Goal: Participate in discussion: Engage in conversation with other users on a specific topic

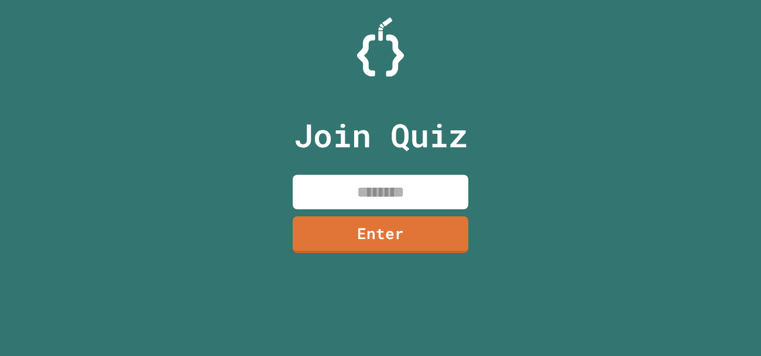
click at [369, 184] on input at bounding box center [381, 192] width 176 height 35
type input "********"
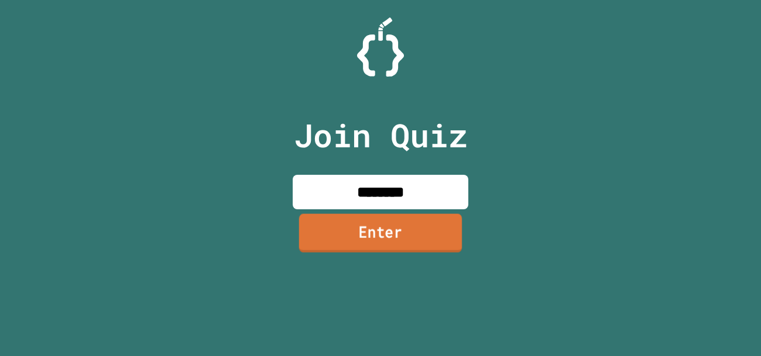
click at [459, 228] on link "Enter" at bounding box center [380, 233] width 163 height 39
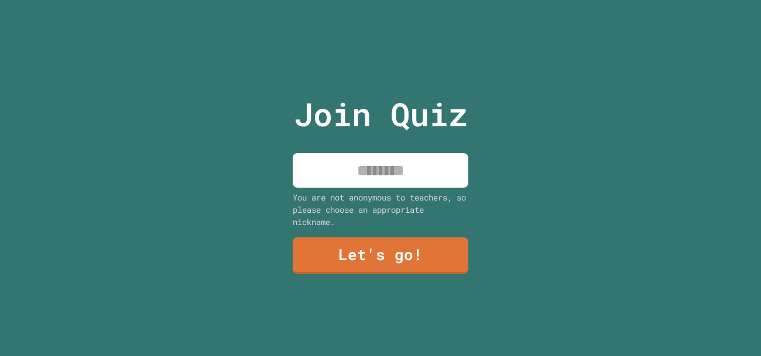
click at [424, 170] on input at bounding box center [381, 170] width 176 height 35
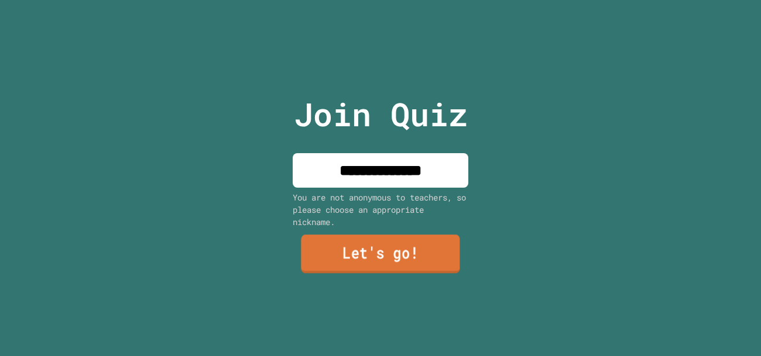
type input "**********"
click at [373, 255] on link "Let's go!" at bounding box center [380, 254] width 159 height 39
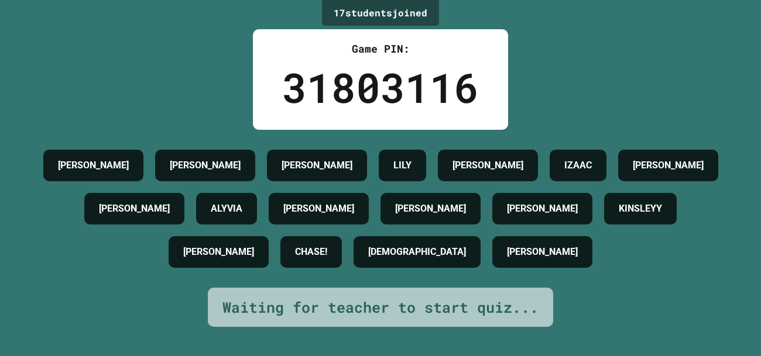
click at [533, 274] on div "AIDEN PRICE LIAM COLE LILY KLOE BROWN IZAAC BILLY JACOB ALYVIA ALICE JULIAN K J…" at bounding box center [380, 209] width 702 height 130
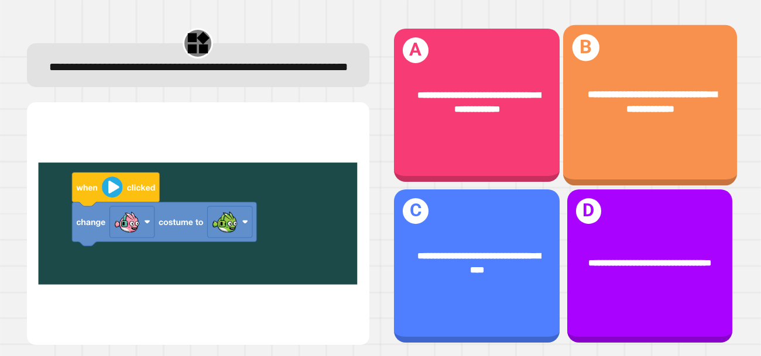
click at [655, 159] on div "**********" at bounding box center [649, 105] width 174 height 161
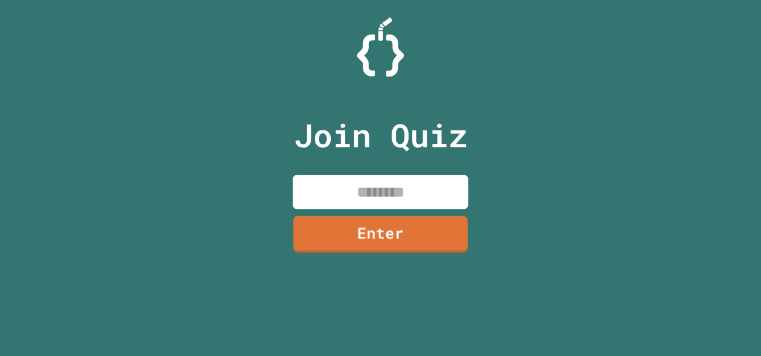
click at [327, 204] on input at bounding box center [381, 192] width 176 height 35
type input "********"
click at [377, 226] on link "Enter" at bounding box center [381, 233] width 176 height 39
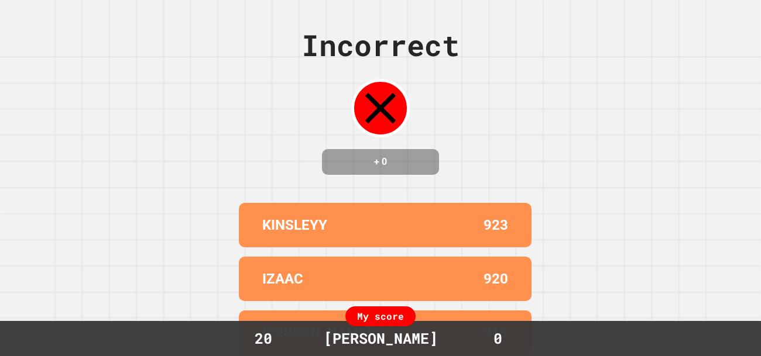
click at [377, 226] on div "KINSLEYY" at bounding box center [323, 225] width 123 height 21
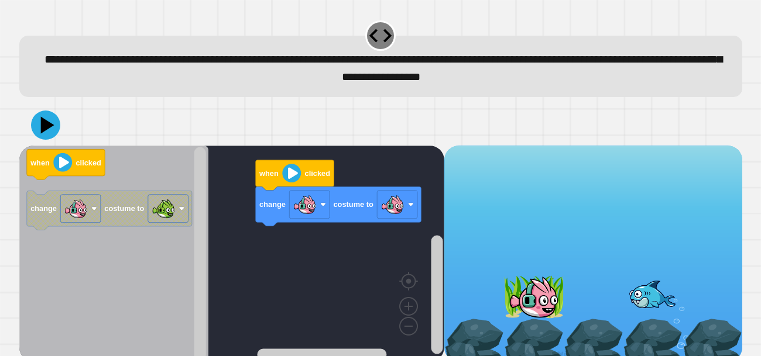
scroll to position [11, 0]
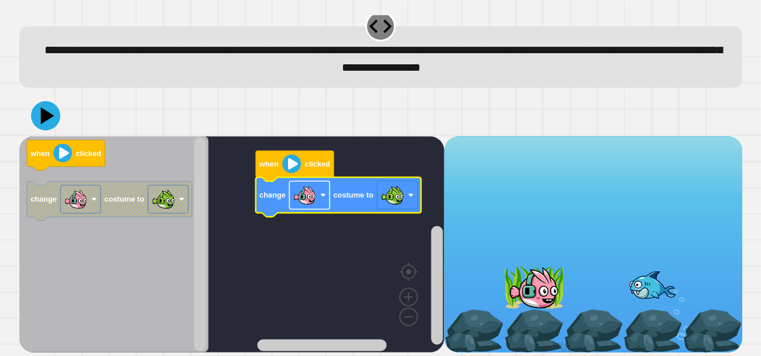
click at [303, 185] on image "Blockly Workspace" at bounding box center [304, 195] width 23 height 23
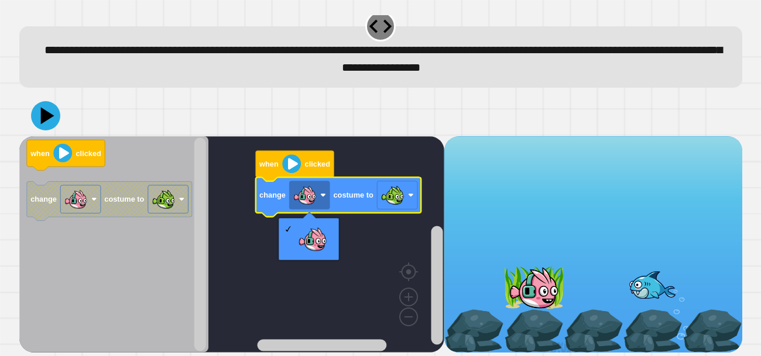
click at [356, 208] on icon "Blockly Workspace" at bounding box center [338, 196] width 166 height 39
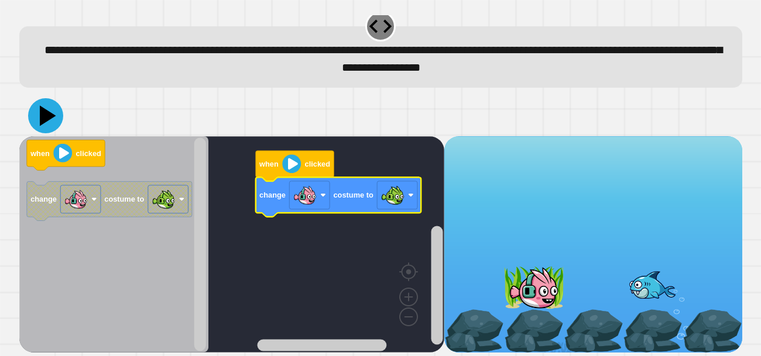
click at [51, 117] on icon at bounding box center [45, 115] width 35 height 35
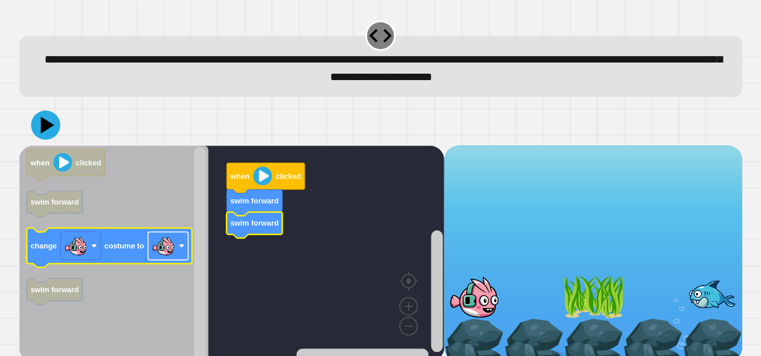
click at [166, 243] on image "Blockly Workspace" at bounding box center [163, 246] width 23 height 23
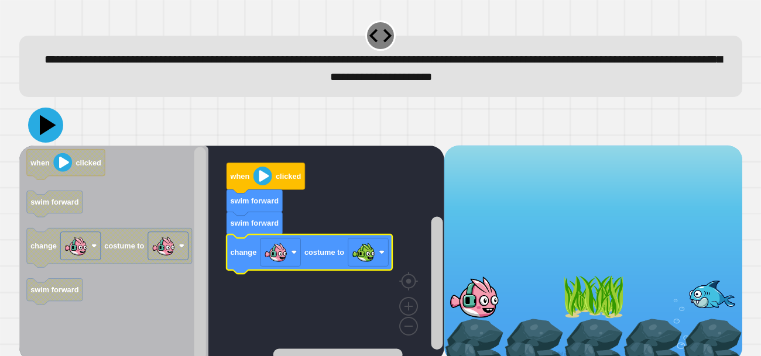
click at [38, 126] on icon at bounding box center [45, 125] width 35 height 35
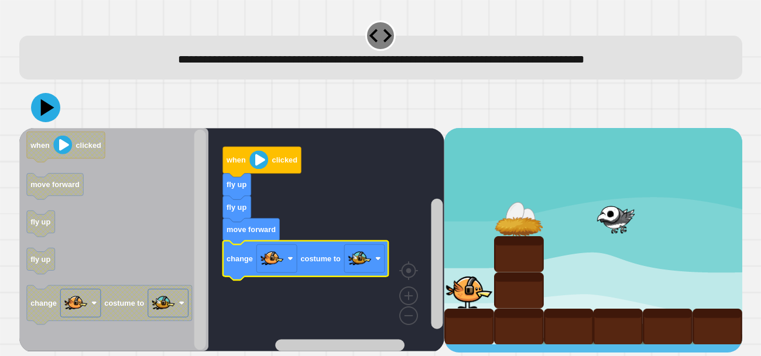
click at [363, 256] on image "Blockly Workspace" at bounding box center [359, 259] width 23 height 23
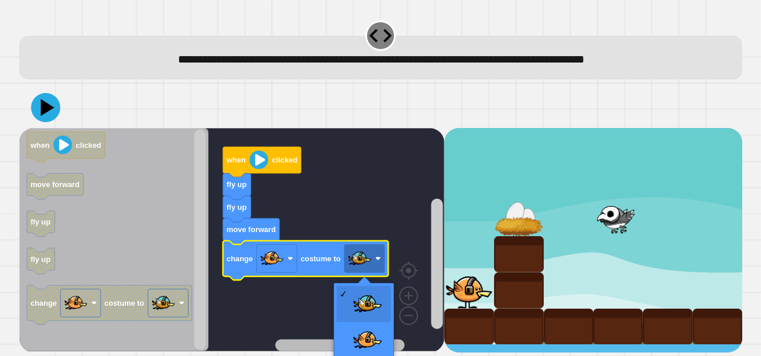
click at [372, 340] on rect "Blockly Workspace" at bounding box center [339, 345] width 129 height 12
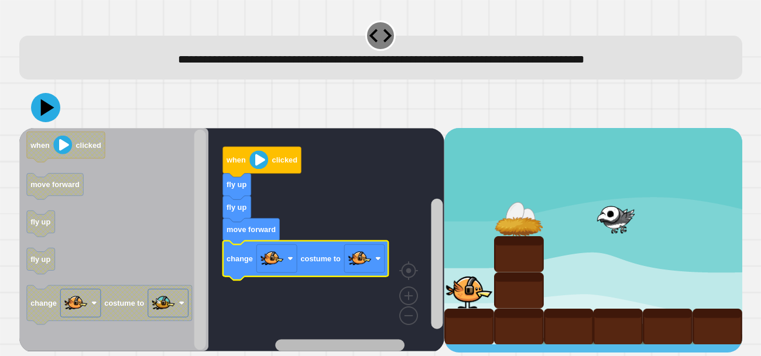
click at [357, 259] on image "Blockly Workspace" at bounding box center [359, 259] width 23 height 23
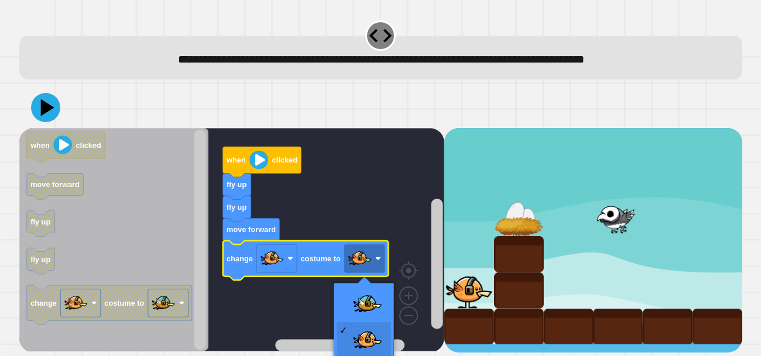
click at [372, 292] on rect "Blockly Workspace" at bounding box center [231, 240] width 425 height 224
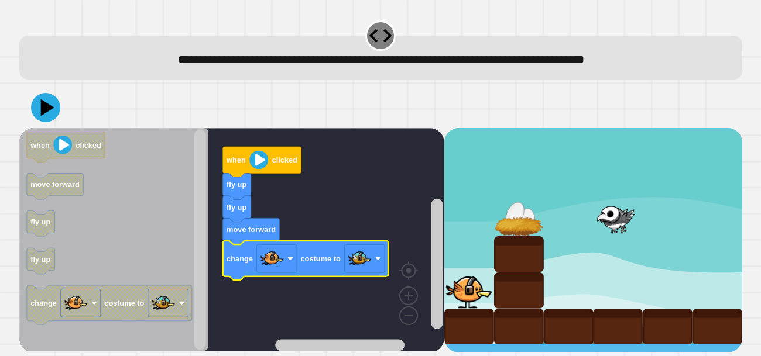
click at [51, 108] on icon at bounding box center [45, 107] width 29 height 29
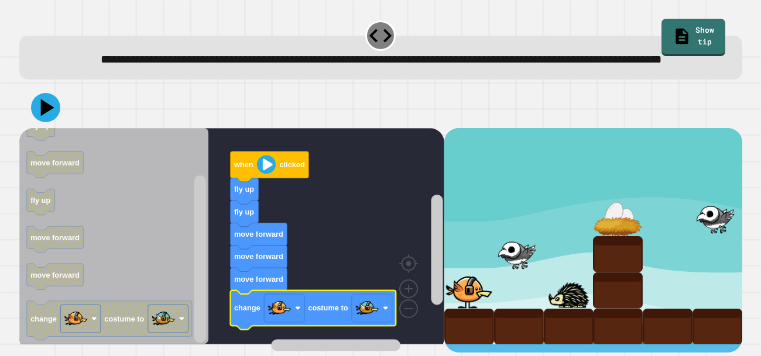
click at [377, 320] on image "Blockly Workspace" at bounding box center [366, 308] width 23 height 23
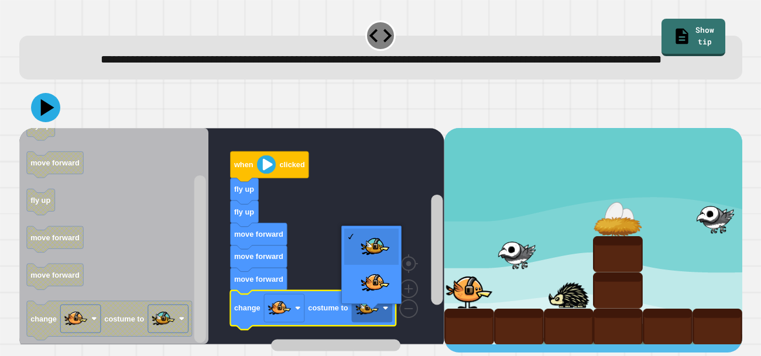
click at [393, 190] on rect "Blockly Workspace" at bounding box center [231, 236] width 425 height 217
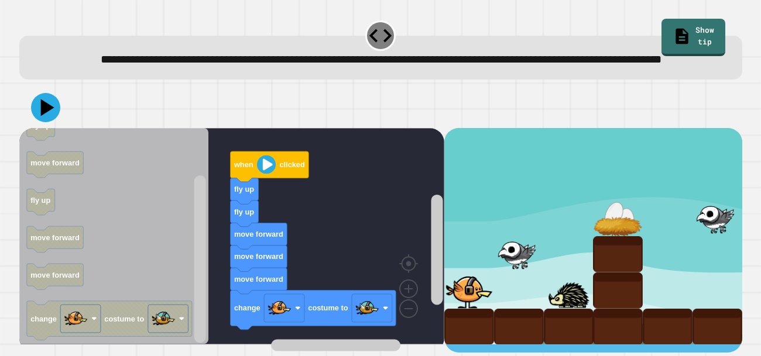
click at [57, 122] on button at bounding box center [45, 107] width 29 height 29
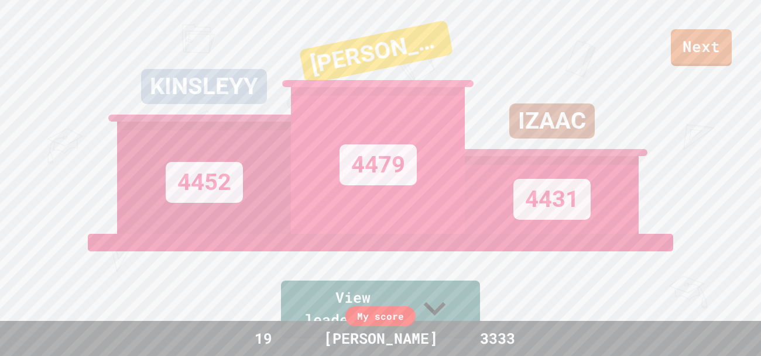
click at [706, 57] on link "Next" at bounding box center [701, 47] width 61 height 37
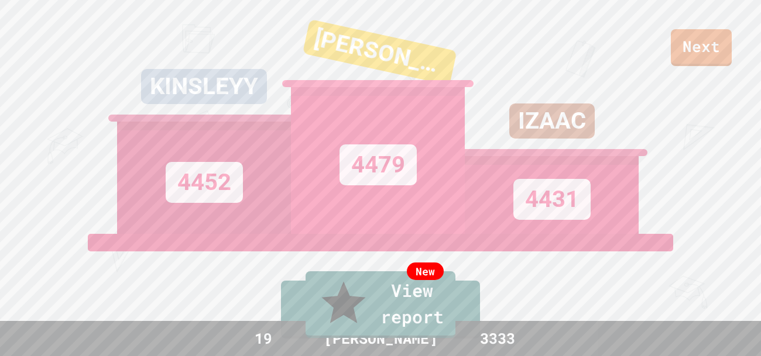
click at [441, 335] on link "New View report" at bounding box center [380, 305] width 150 height 67
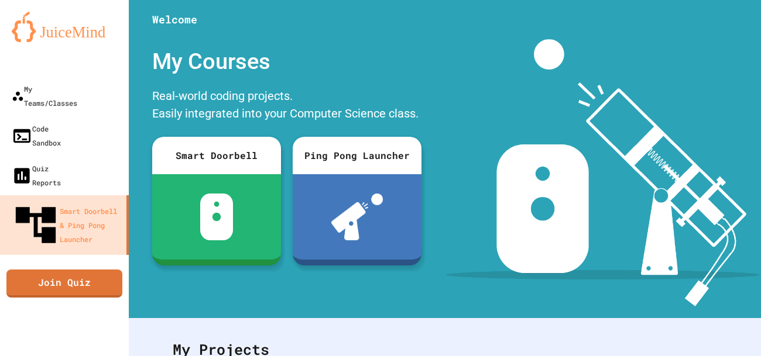
click at [92, 270] on link "Join Quiz" at bounding box center [64, 284] width 116 height 28
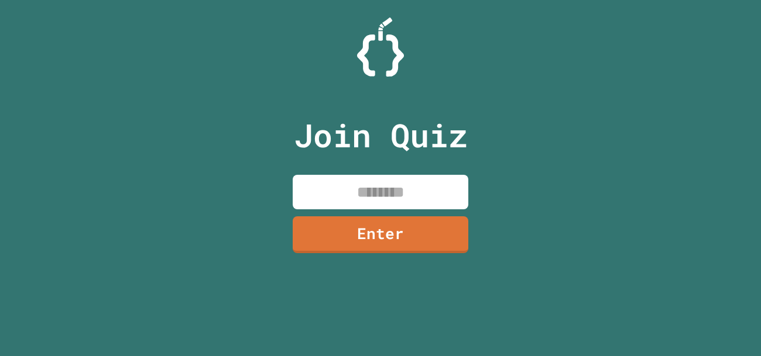
click at [428, 184] on input at bounding box center [381, 192] width 176 height 35
type input "********"
click at [449, 238] on link "Enter" at bounding box center [381, 235] width 176 height 37
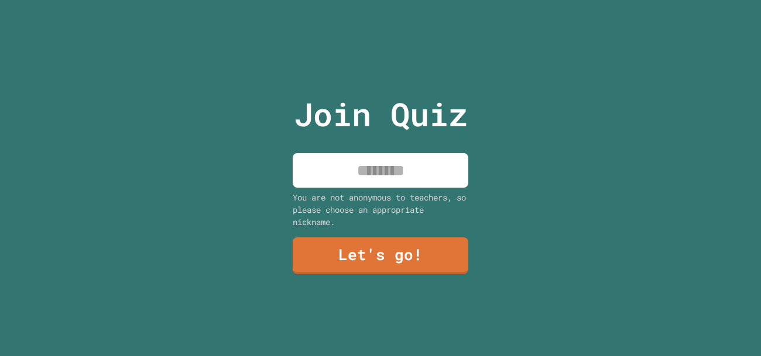
click at [394, 180] on input at bounding box center [381, 170] width 176 height 35
type input "****"
click at [433, 243] on link "Let's go!" at bounding box center [381, 256] width 176 height 37
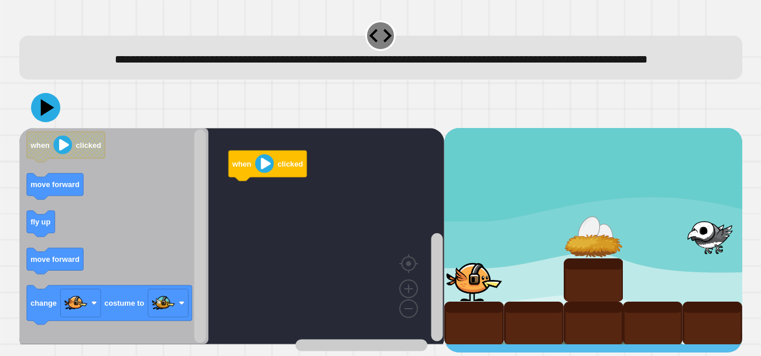
scroll to position [11, 0]
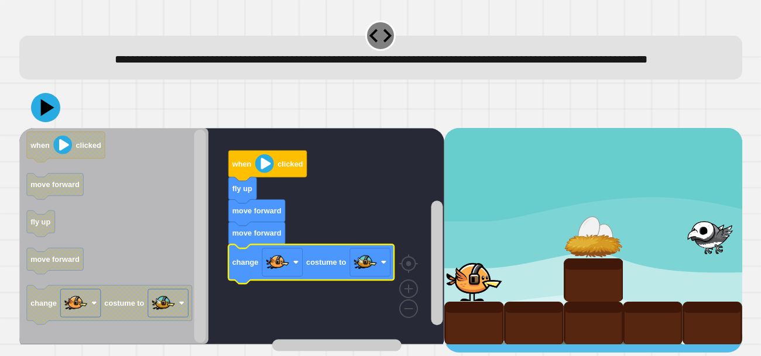
click at [56, 114] on icon at bounding box center [45, 107] width 29 height 29
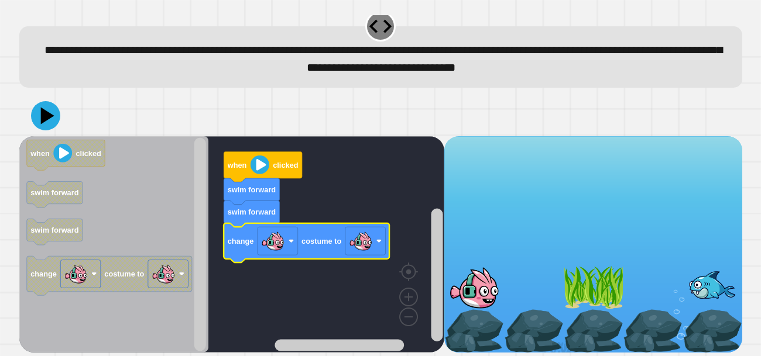
click at [39, 109] on icon at bounding box center [45, 115] width 29 height 29
click at [378, 242] on image "Blockly Workspace" at bounding box center [379, 241] width 6 height 6
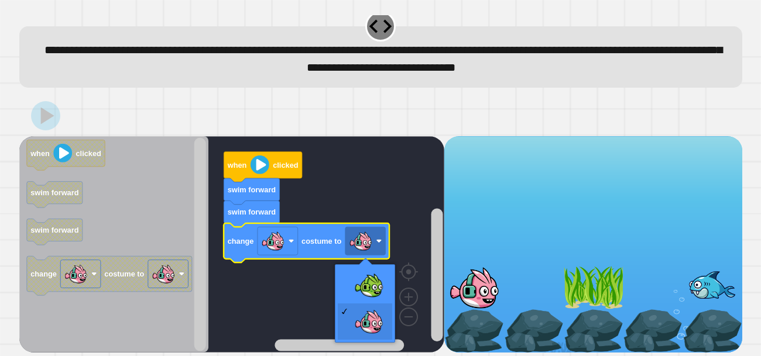
click at [363, 303] on rect "Blockly Workspace" at bounding box center [231, 244] width 425 height 217
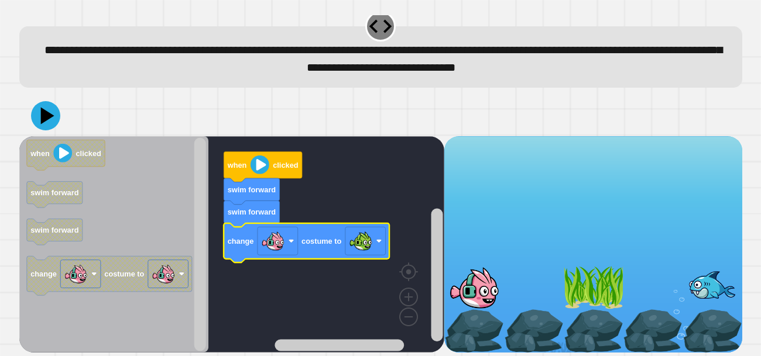
click at [53, 116] on icon at bounding box center [45, 115] width 29 height 29
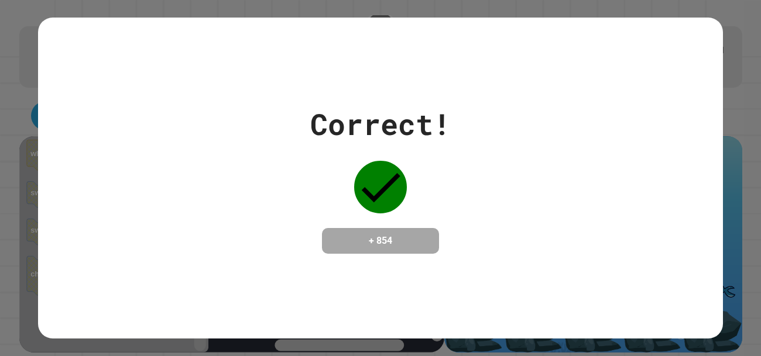
click at [760, 134] on div "Correct! + 854" at bounding box center [380, 178] width 761 height 356
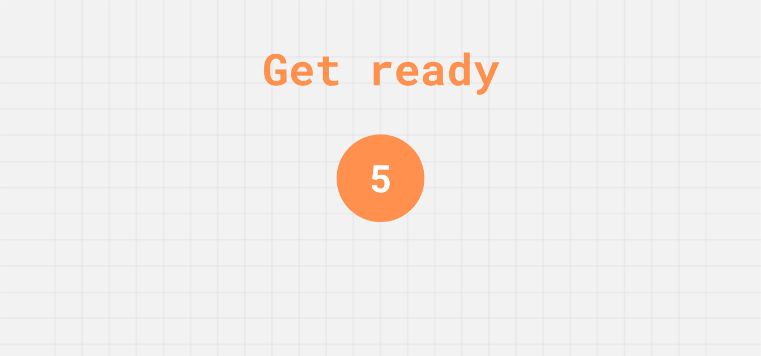
click at [760, 134] on div "Get ready 5" at bounding box center [380, 178] width 761 height 356
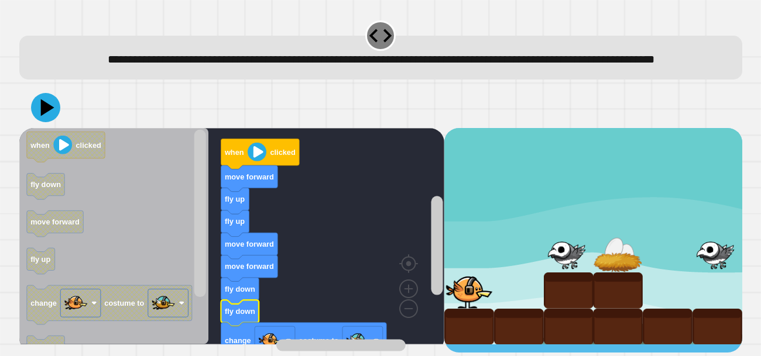
click at [42, 104] on button at bounding box center [45, 107] width 29 height 29
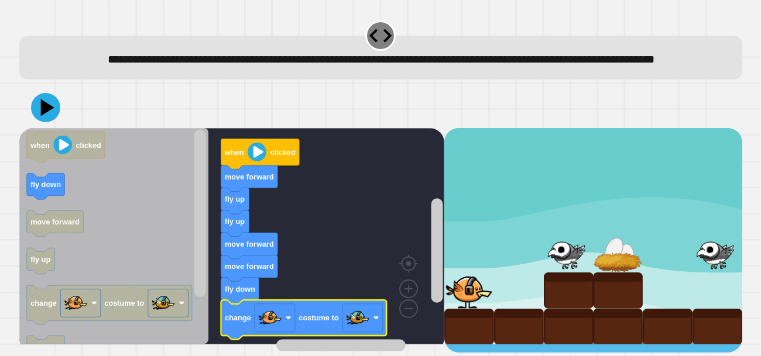
click at [43, 109] on icon at bounding box center [45, 107] width 29 height 29
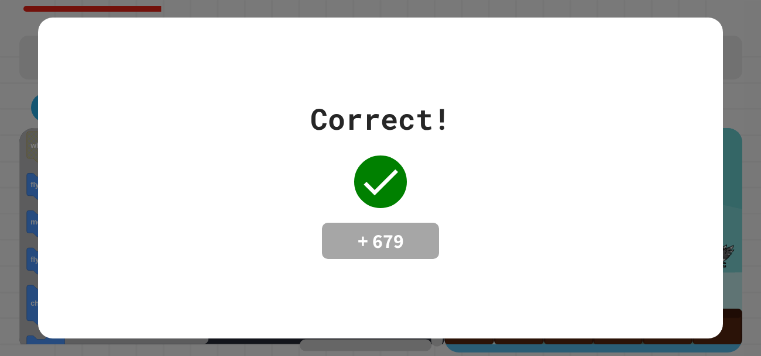
click at [678, 178] on div "Correct! + 679" at bounding box center [380, 178] width 685 height 162
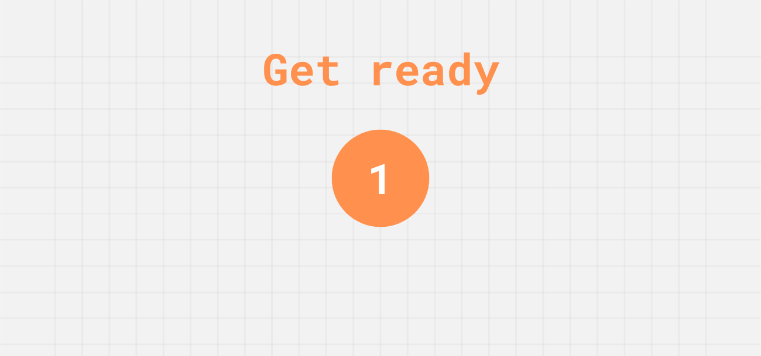
click at [404, 171] on div "1" at bounding box center [381, 178] width 98 height 98
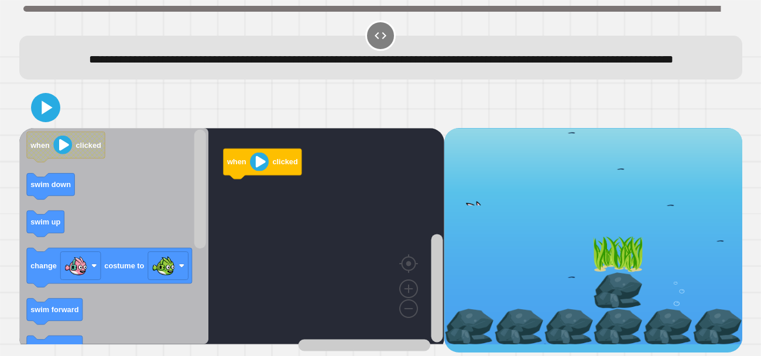
scroll to position [11, 0]
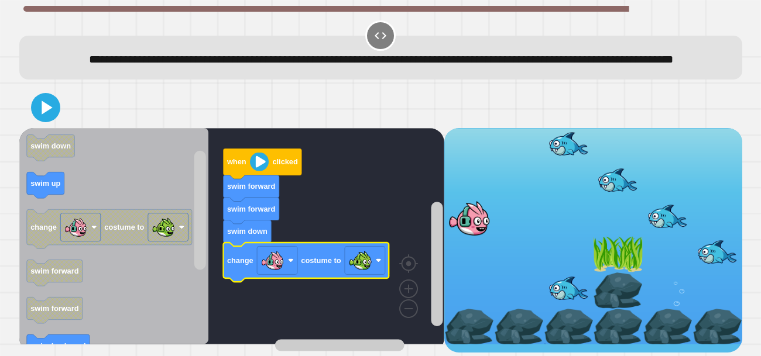
click at [44, 115] on icon at bounding box center [47, 107] width 11 height 13
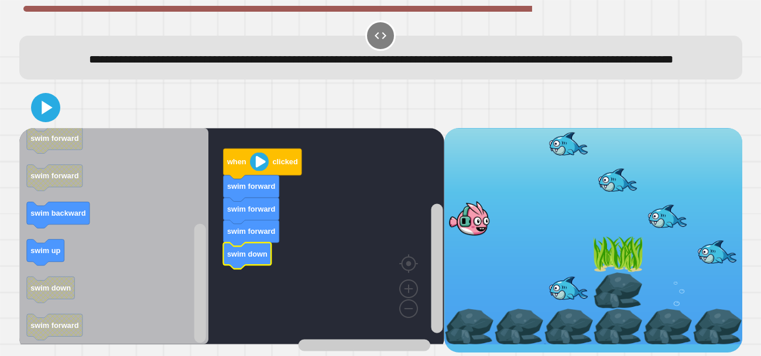
click at [48, 115] on icon at bounding box center [47, 107] width 11 height 13
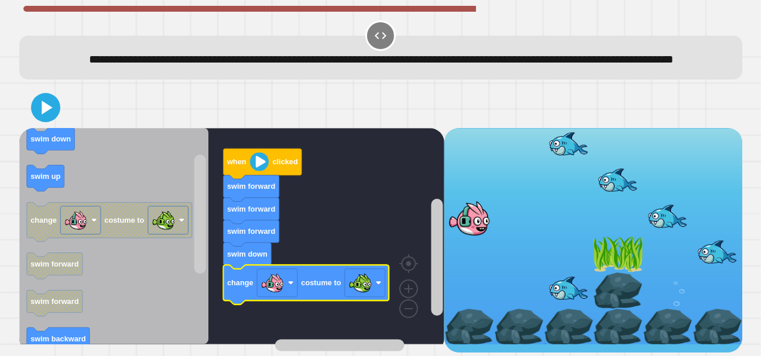
click at [49, 119] on icon at bounding box center [45, 107] width 23 height 23
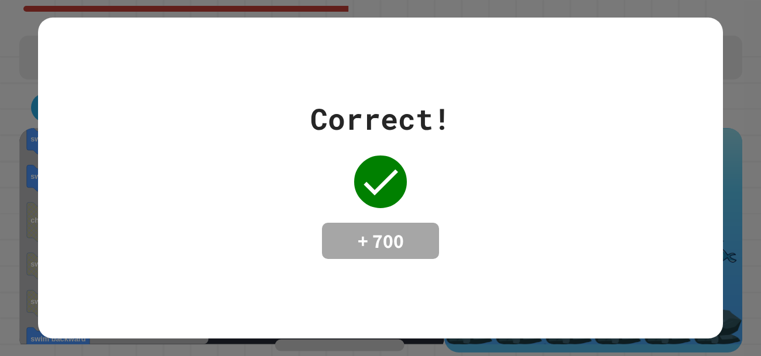
click at [335, 217] on div "Correct! + 700" at bounding box center [380, 178] width 140 height 162
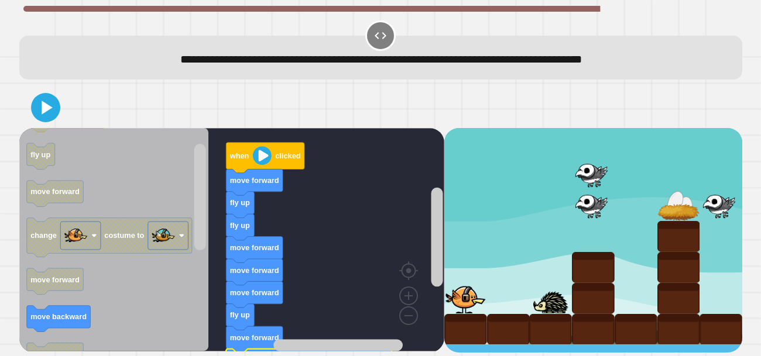
click at [47, 114] on icon at bounding box center [45, 107] width 23 height 23
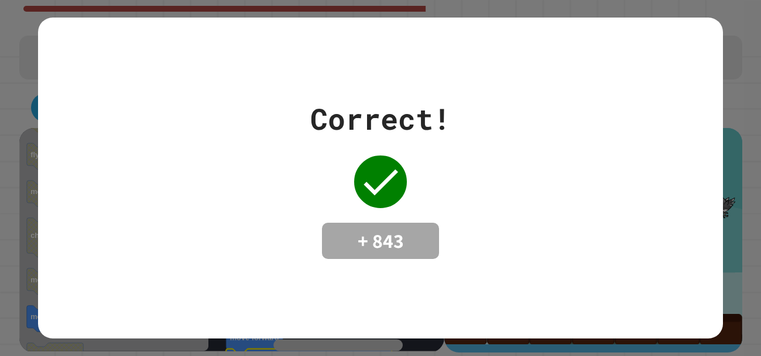
click at [666, 237] on div "Correct! + 843" at bounding box center [380, 178] width 685 height 162
click at [600, 150] on div "Correct! + 843" at bounding box center [380, 178] width 685 height 162
click at [655, 127] on div "Correct! + 843" at bounding box center [380, 178] width 685 height 162
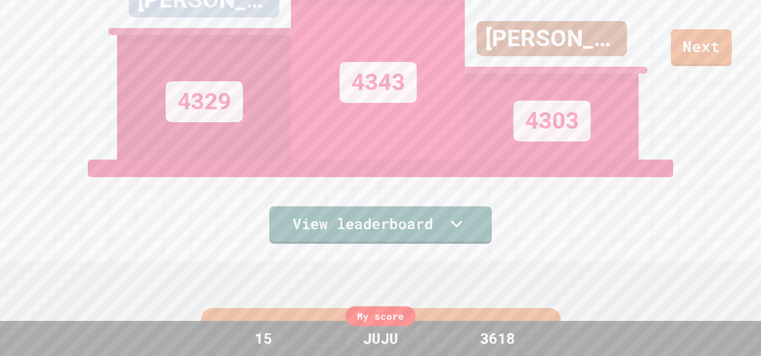
scroll to position [106, 0]
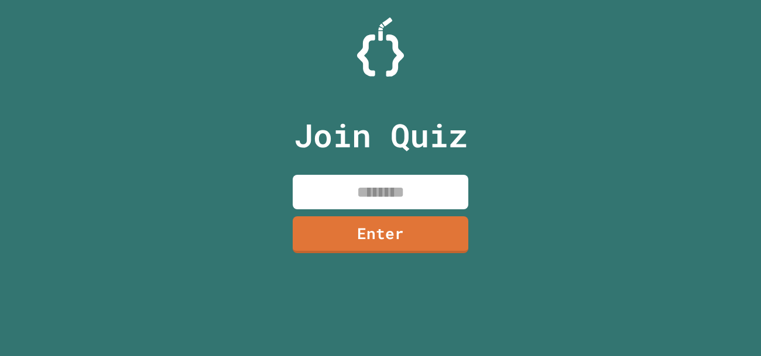
paste input "********"
type input "********"
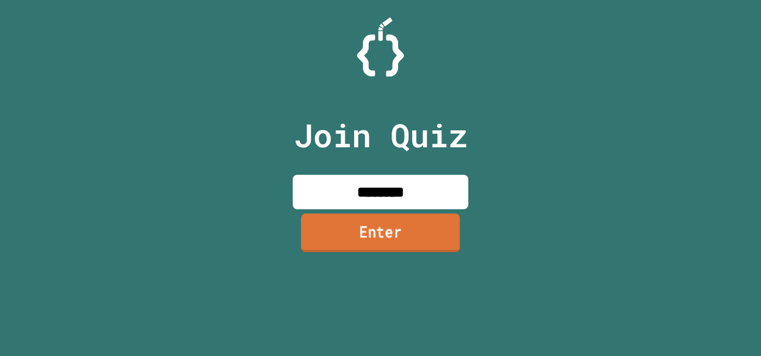
click at [347, 235] on link "Enter" at bounding box center [380, 233] width 159 height 39
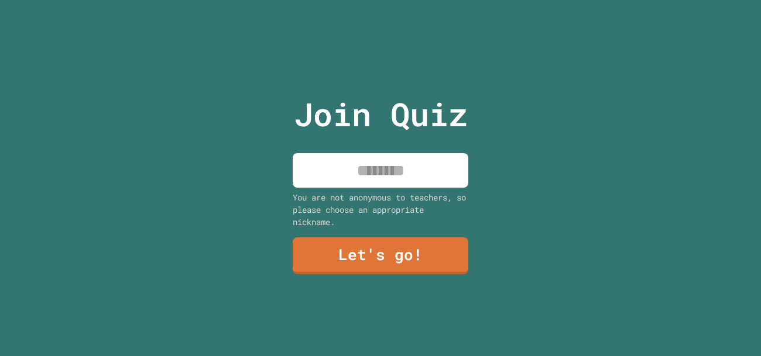
click at [382, 180] on input at bounding box center [381, 170] width 176 height 35
type input "****"
click at [410, 242] on link "Let's go!" at bounding box center [381, 256] width 176 height 37
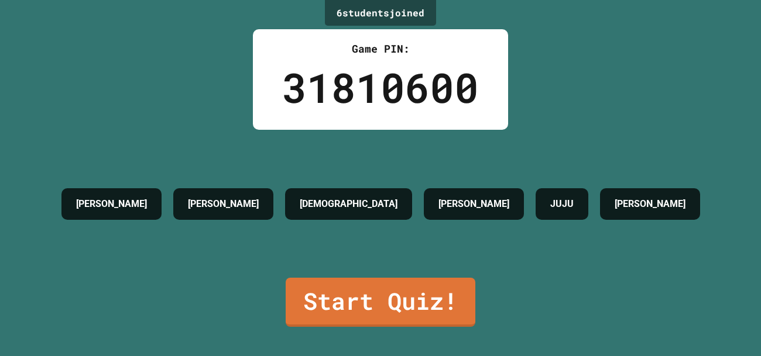
click at [391, 302] on link "Start Quiz!" at bounding box center [381, 302] width 190 height 49
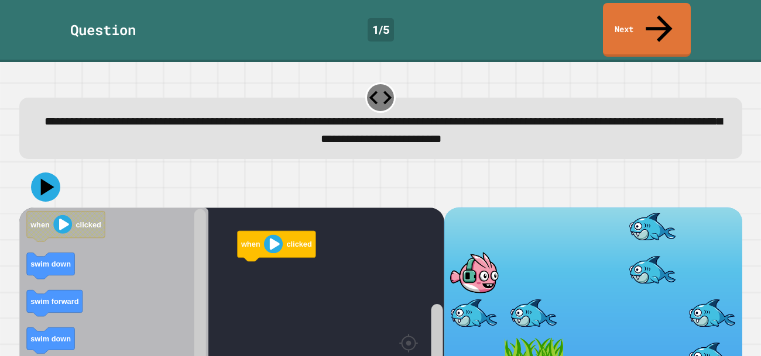
click at [380, 83] on div at bounding box center [380, 98] width 30 height 30
click at [383, 91] on icon at bounding box center [380, 97] width 22 height 13
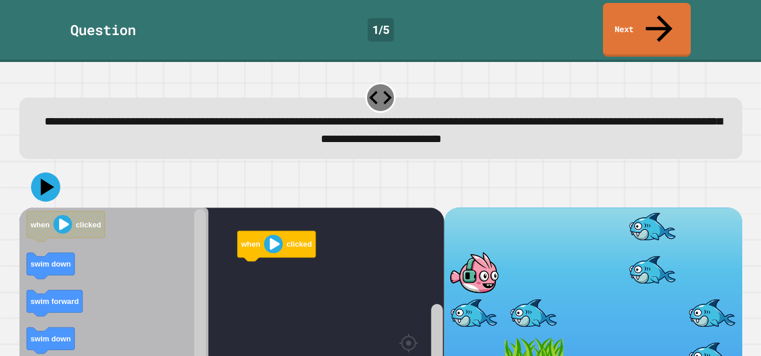
click at [383, 91] on icon at bounding box center [380, 97] width 22 height 13
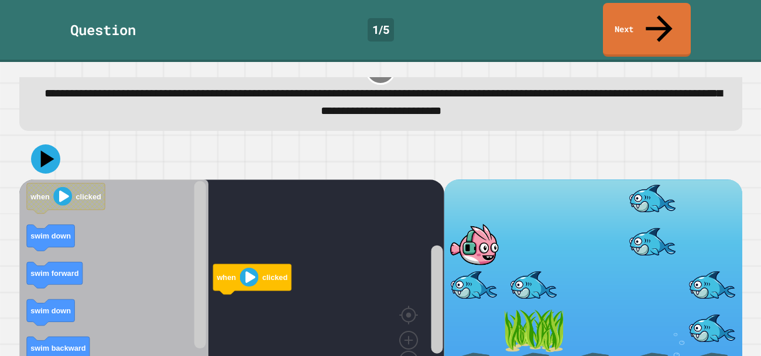
scroll to position [46, 0]
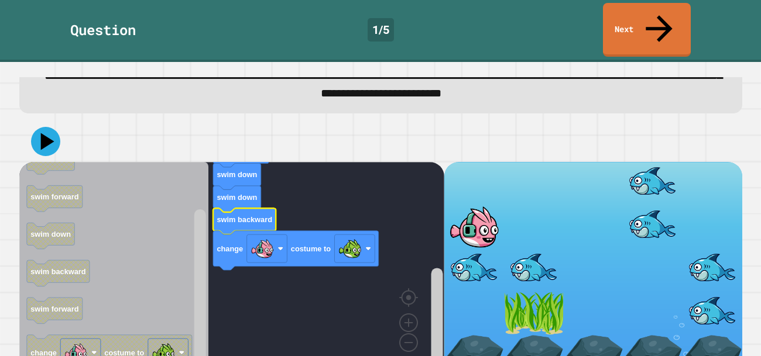
click at [47, 127] on button at bounding box center [45, 141] width 29 height 29
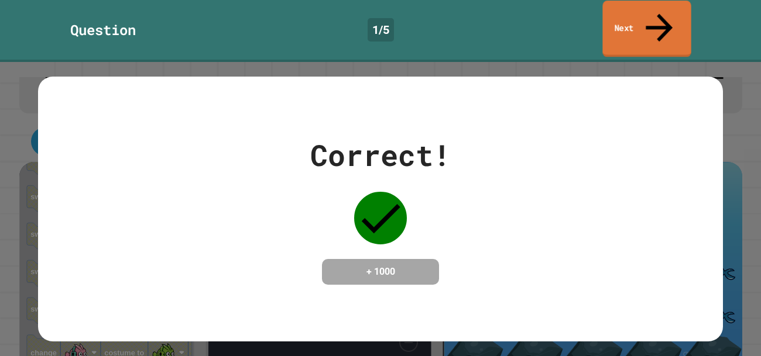
click at [616, 14] on link "Next" at bounding box center [646, 29] width 88 height 57
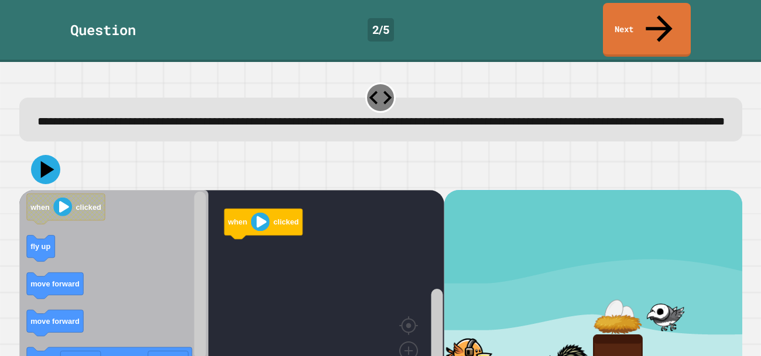
click at [252, 213] on image "Blockly Workspace" at bounding box center [259, 222] width 19 height 19
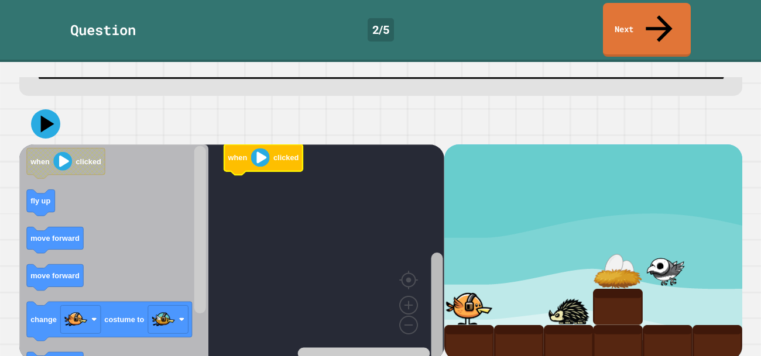
click at [437, 327] on rect "Blockly Workspace" at bounding box center [437, 307] width 12 height 108
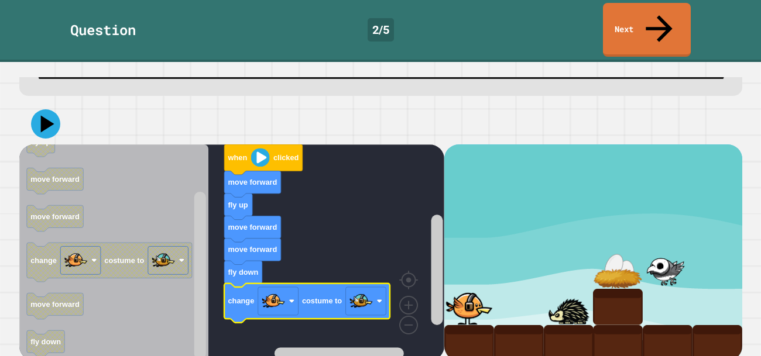
click at [46, 120] on icon at bounding box center [45, 123] width 29 height 29
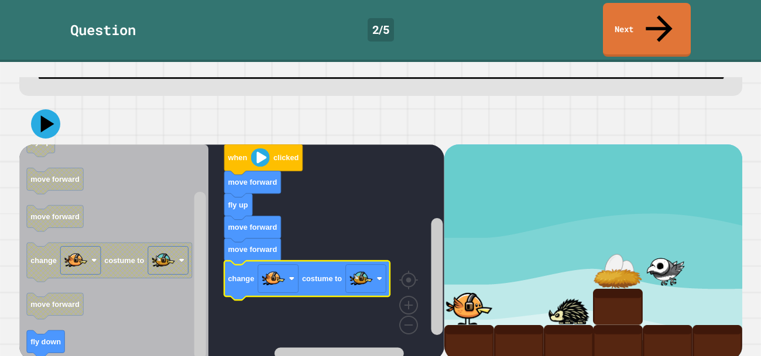
click at [40, 116] on icon at bounding box center [45, 123] width 29 height 29
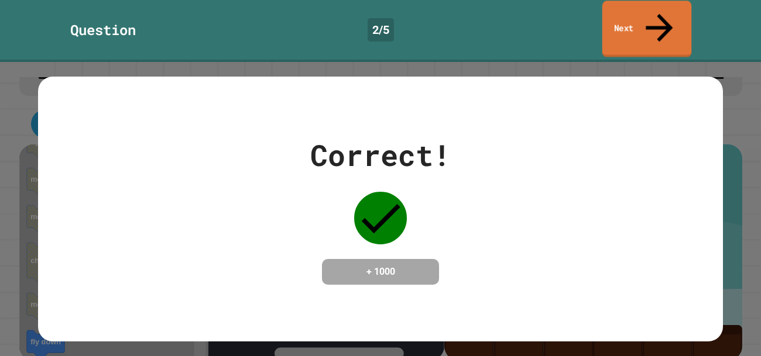
click at [661, 19] on icon at bounding box center [659, 28] width 40 height 42
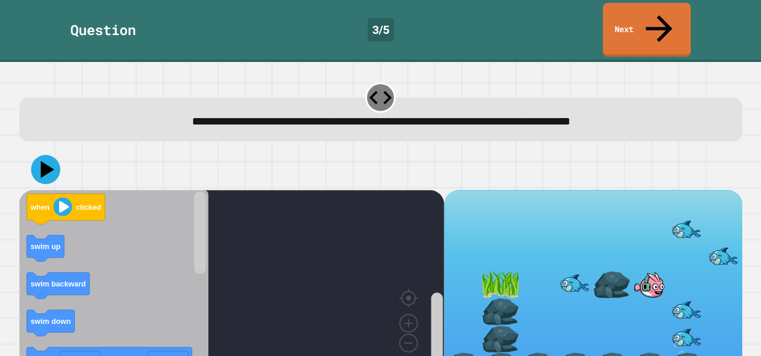
scroll to position [0, 0]
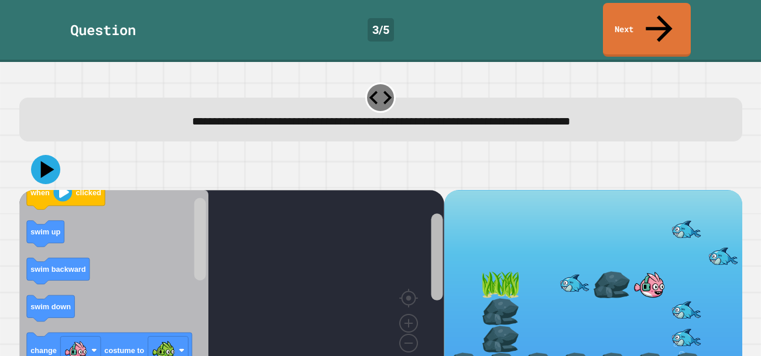
click at [430, 206] on g "Blockly Workspace" at bounding box center [436, 293] width 15 height 174
click at [422, 161] on div "when clicked swim up swim backward swim down change costume to swim down swim b…" at bounding box center [380, 264] width 723 height 230
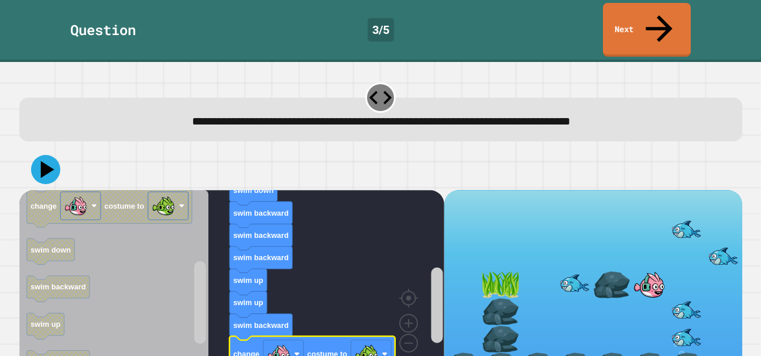
click at [39, 155] on icon at bounding box center [45, 169] width 29 height 29
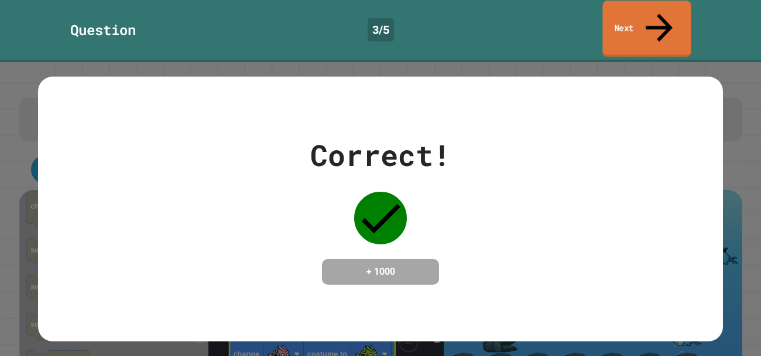
click at [661, 25] on link "Next" at bounding box center [646, 29] width 88 height 57
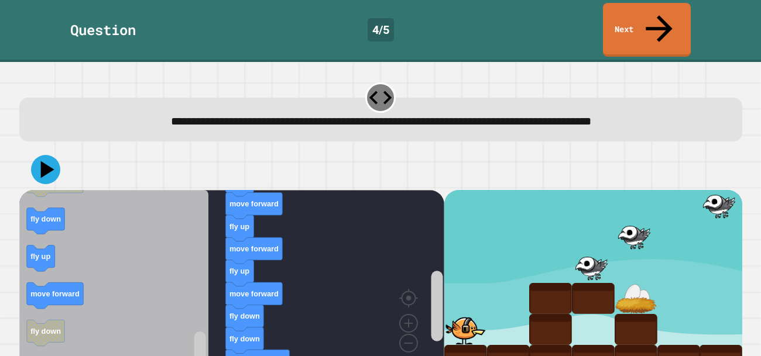
click at [51, 155] on icon at bounding box center [45, 169] width 29 height 29
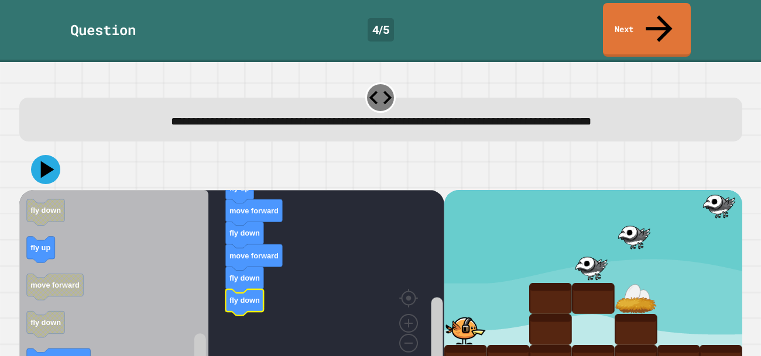
click at [57, 155] on button at bounding box center [45, 169] width 29 height 29
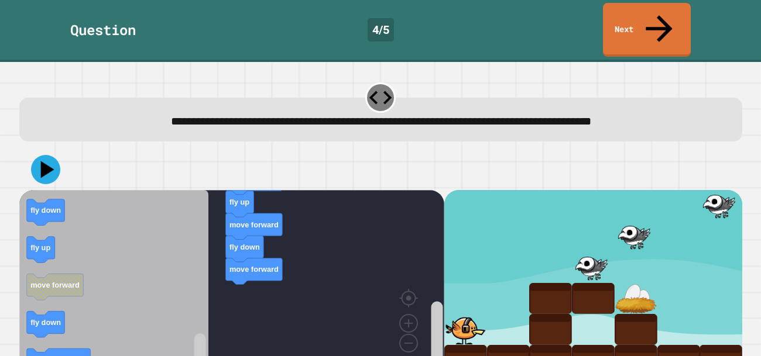
click at [39, 155] on icon at bounding box center [45, 169] width 29 height 29
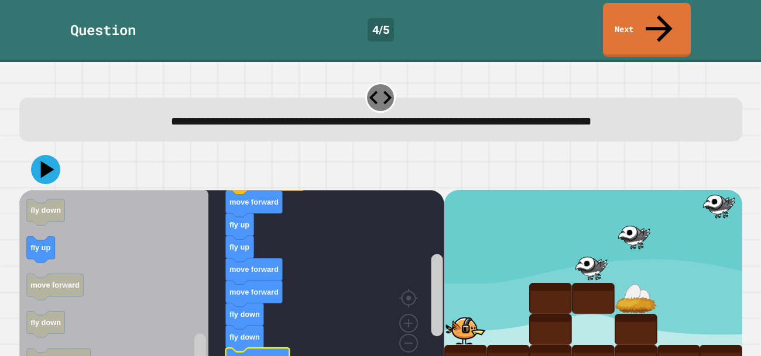
click at [42, 155] on icon at bounding box center [45, 169] width 29 height 29
click at [49, 155] on icon at bounding box center [45, 169] width 29 height 29
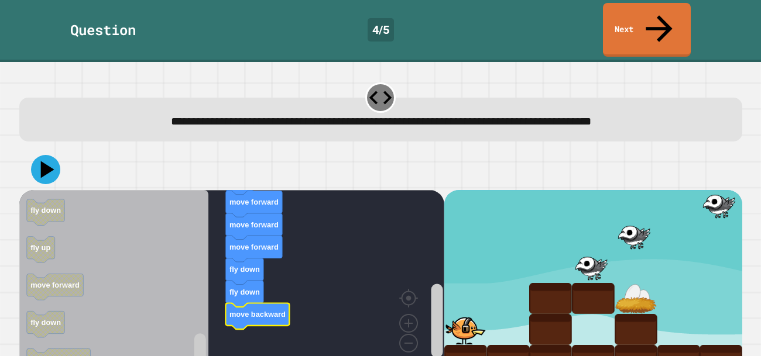
click at [49, 155] on icon at bounding box center [45, 169] width 29 height 29
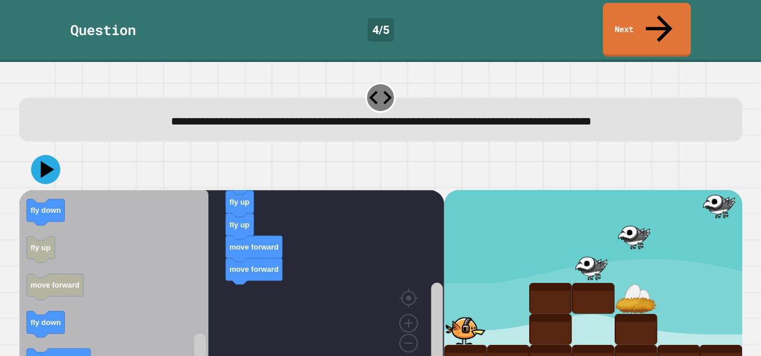
click at [51, 155] on icon at bounding box center [45, 169] width 29 height 29
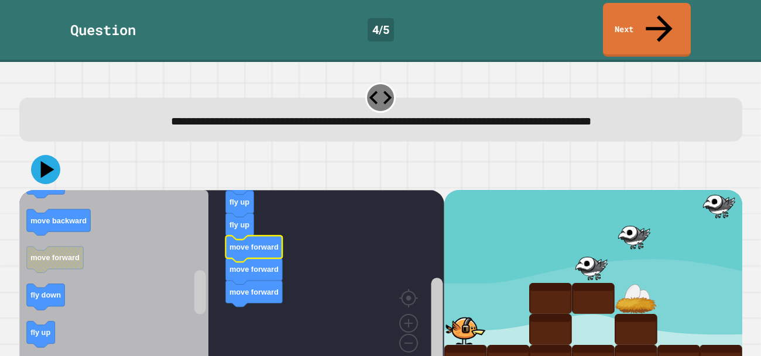
click at [54, 155] on icon at bounding box center [45, 169] width 29 height 29
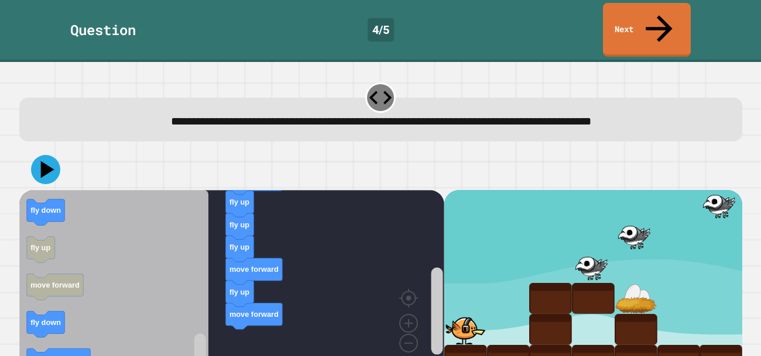
click at [45, 162] on icon at bounding box center [46, 170] width 13 height 17
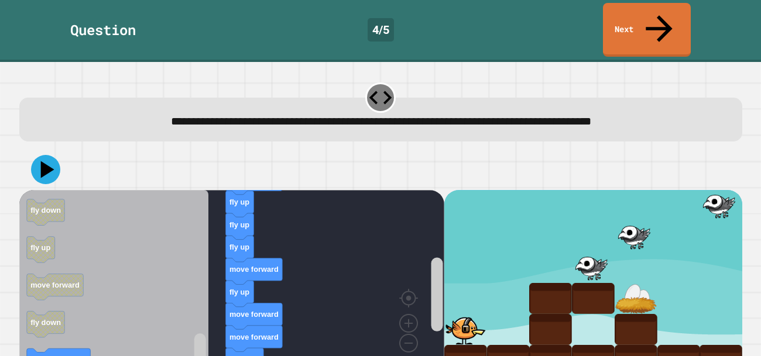
click at [57, 152] on div at bounding box center [380, 169] width 723 height 41
click at [33, 155] on button at bounding box center [45, 169] width 29 height 29
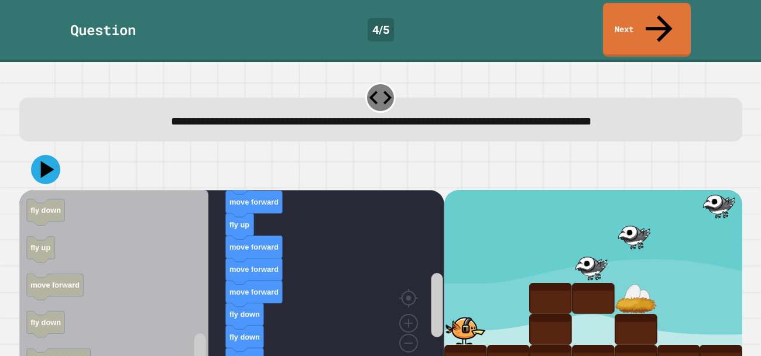
click at [32, 155] on button at bounding box center [45, 169] width 29 height 29
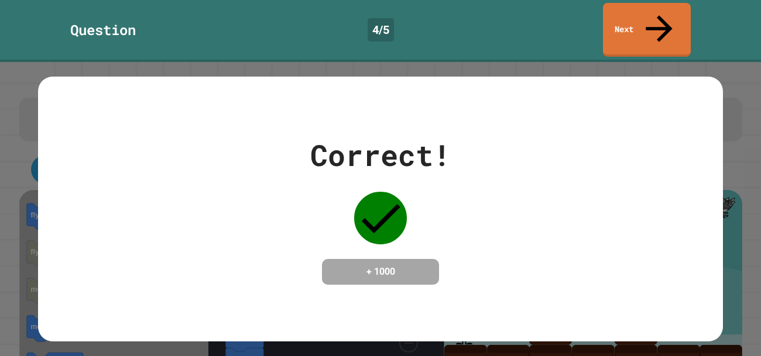
click at [647, 9] on link "Next" at bounding box center [647, 30] width 88 height 54
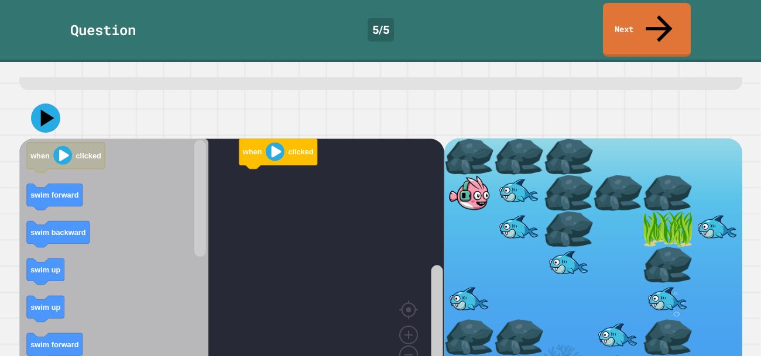
scroll to position [63, 0]
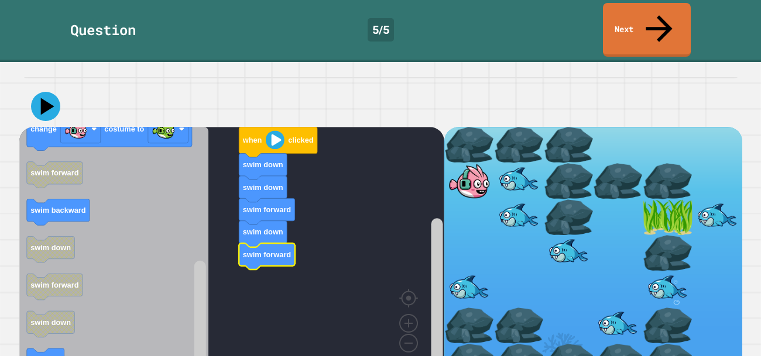
click at [42, 92] on icon at bounding box center [45, 106] width 29 height 29
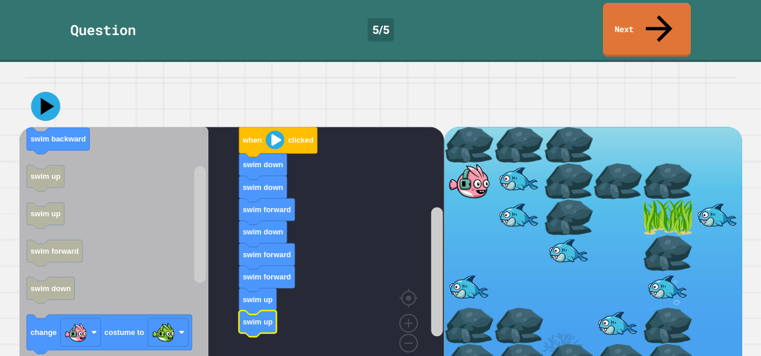
click at [51, 92] on icon at bounding box center [45, 106] width 29 height 29
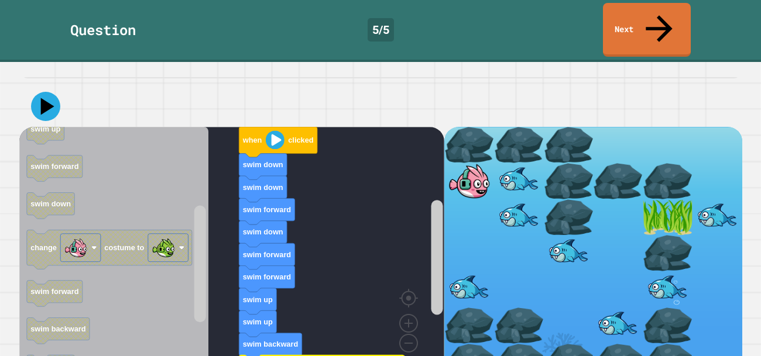
click at [40, 92] on icon at bounding box center [45, 106] width 29 height 29
click at [46, 97] on icon at bounding box center [48, 107] width 16 height 20
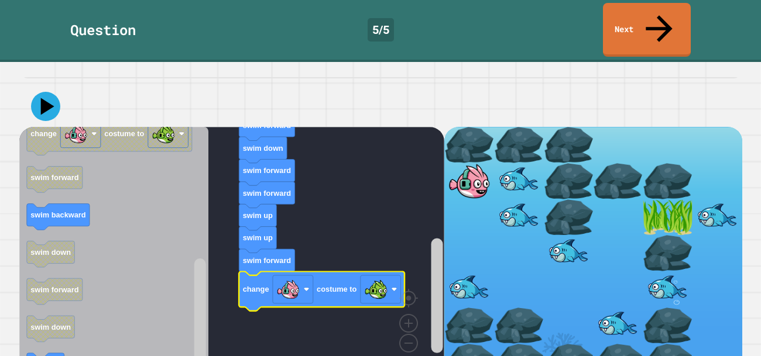
click at [38, 92] on icon at bounding box center [45, 106] width 29 height 29
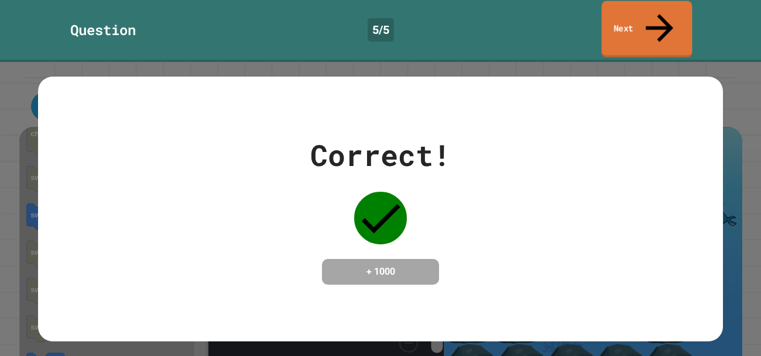
click at [617, 20] on link "Next" at bounding box center [647, 29] width 91 height 57
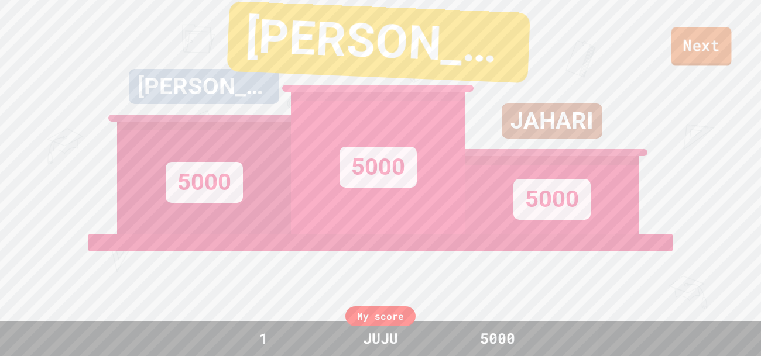
click at [726, 47] on link "Next" at bounding box center [701, 46] width 60 height 39
